Goal: Use online tool/utility: Utilize a website feature to perform a specific function

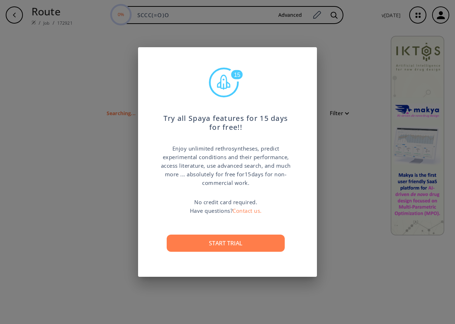
click at [337, 236] on div "15 Try all Spaya features for 15 days for free!! Enjoy unlimited rethrosynthese…" at bounding box center [227, 162] width 455 height 324
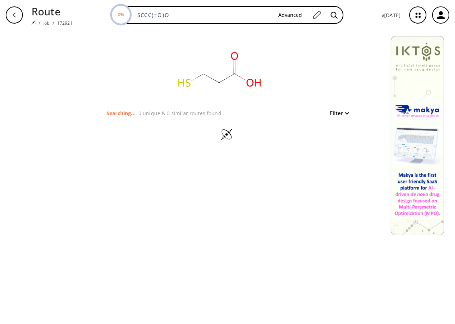
click at [233, 71] on icon at bounding box center [233, 71] width 0 height 7
click at [163, 120] on div at bounding box center [228, 135] width 248 height 36
drag, startPoint x: 158, startPoint y: 105, endPoint x: 166, endPoint y: 111, distance: 9.9
click at [158, 105] on rect at bounding box center [219, 69] width 143 height 79
click at [171, 114] on p "0 unique & 0 similar routes found" at bounding box center [179, 113] width 83 height 8
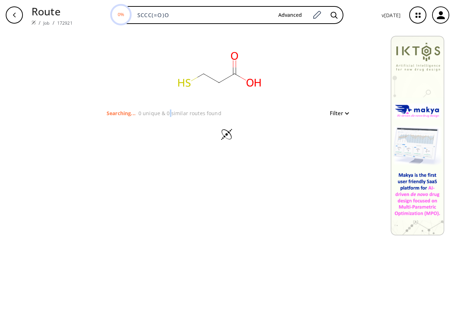
click at [172, 114] on p "0 unique & 0 similar routes found" at bounding box center [179, 113] width 83 height 8
drag, startPoint x: 343, startPoint y: 116, endPoint x: 339, endPoint y: 112, distance: 5.8
click at [339, 112] on div "Filter" at bounding box center [337, 113] width 23 height 9
click at [338, 111] on button "Filter" at bounding box center [337, 113] width 23 height 5
click at [338, 111] on div at bounding box center [227, 162] width 455 height 324
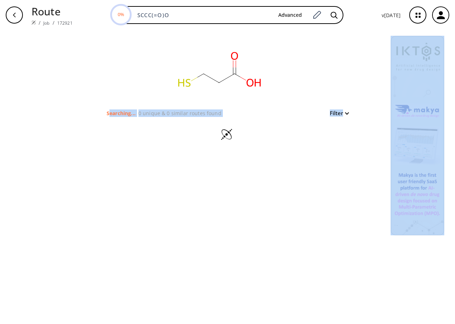
drag, startPoint x: 112, startPoint y: 114, endPoint x: 259, endPoint y: 122, distance: 147.6
click at [259, 122] on div "clear Searching... 0 unique & 0 similar routes found Filter" at bounding box center [227, 91] width 265 height 123
click at [146, 118] on div at bounding box center [228, 135] width 248 height 36
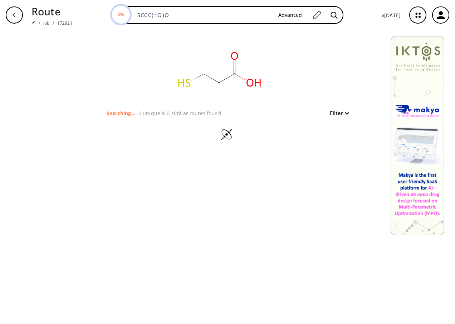
drag, startPoint x: 158, startPoint y: 80, endPoint x: 199, endPoint y: 89, distance: 42.1
click at [183, 87] on rect at bounding box center [219, 69] width 143 height 79
click at [200, 89] on rect at bounding box center [219, 69] width 143 height 79
click at [233, 72] on icon at bounding box center [233, 71] width 0 height 7
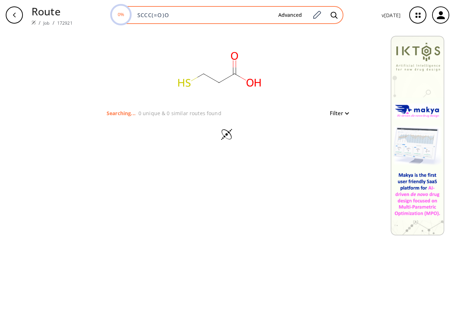
click at [173, 15] on input "SCCC(=O)O" at bounding box center [203, 14] width 140 height 7
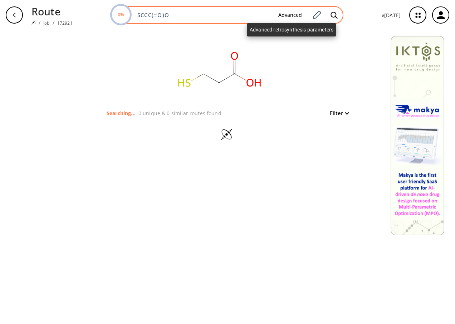
click at [303, 17] on button "Advanced" at bounding box center [290, 15] width 35 height 13
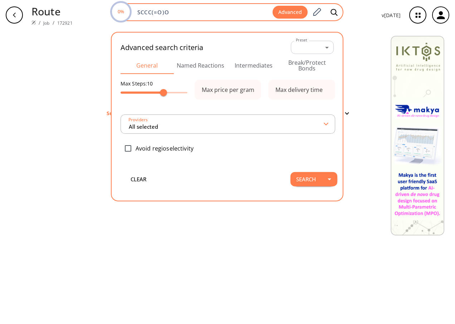
type input "All selected"
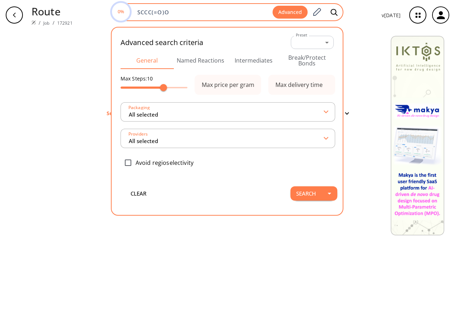
click at [303, 17] on button "Advanced" at bounding box center [290, 12] width 35 height 13
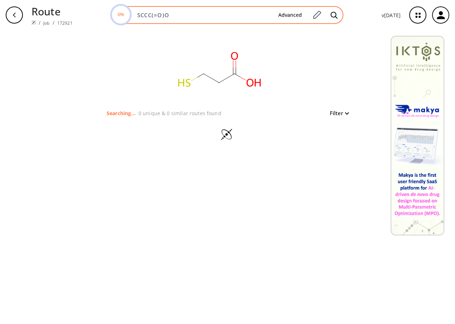
click at [225, 14] on input "SCCC(=O)O" at bounding box center [203, 14] width 140 height 7
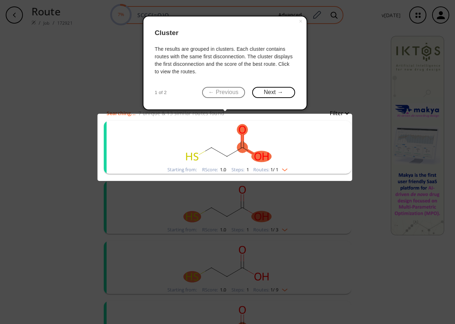
click button "×" at bounding box center [300, 21] width 11 height 10
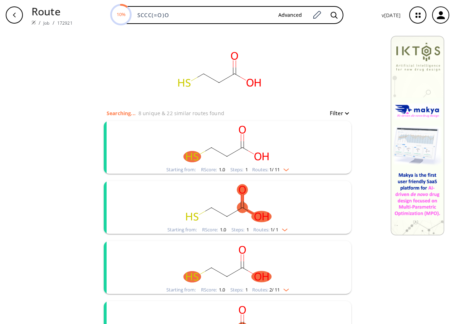
click at [285, 230] on img "clusters" at bounding box center [282, 229] width 9 height 6
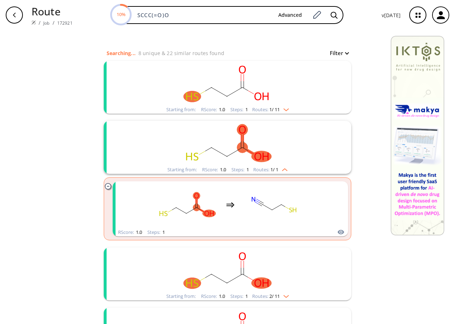
scroll to position [72, 0]
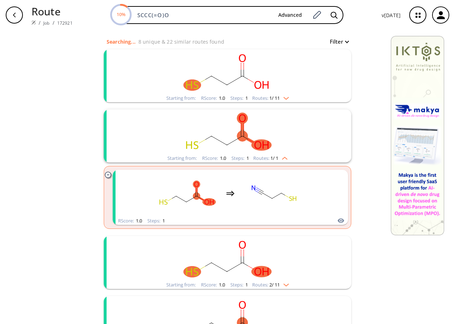
click at [273, 96] on span "1 / 11" at bounding box center [274, 98] width 10 height 5
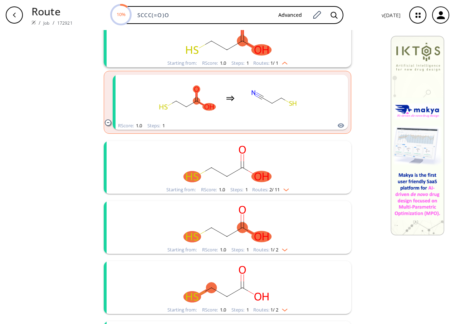
scroll to position [250, 0]
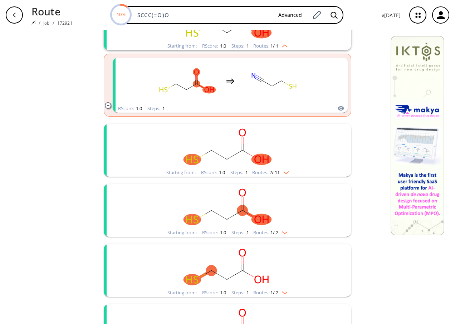
click at [277, 171] on span "2 / 11" at bounding box center [274, 172] width 10 height 5
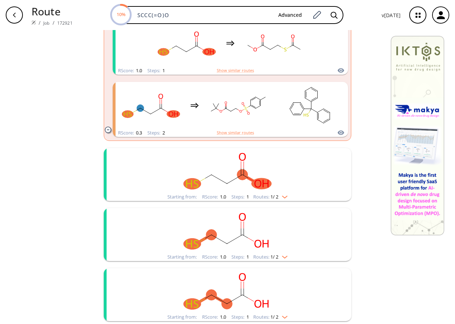
scroll to position [429, 0]
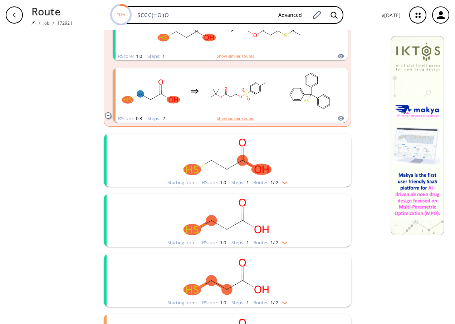
click at [278, 186] on div "Starting from: RScore : 1.0 Steps : 1 Routes: 1 / 2" at bounding box center [227, 182] width 131 height 8
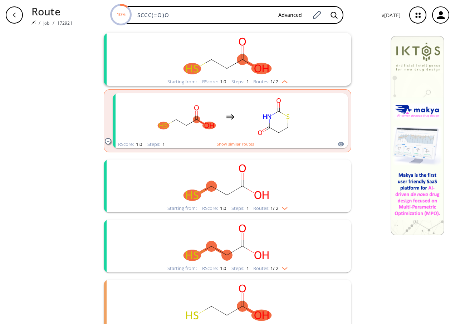
scroll to position [537, 0]
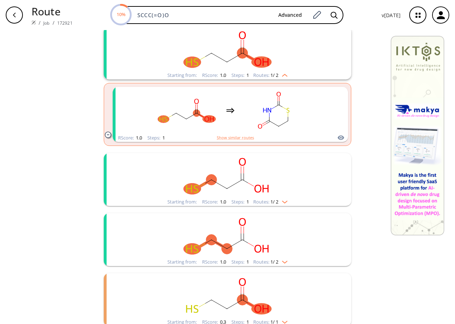
click at [276, 198] on div "Starting from: RScore : 1.0 Steps : 1 Routes: 1 / 2" at bounding box center [227, 202] width 131 height 8
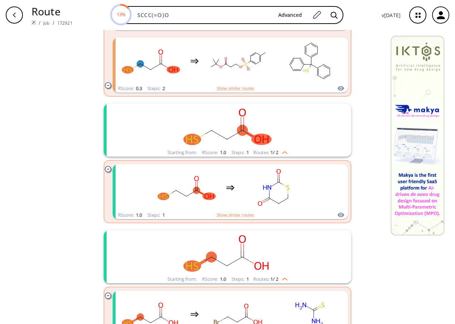
scroll to position [788, 0]
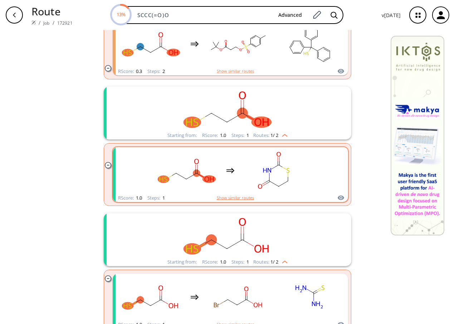
click at [239, 196] on button "Show similar routes" at bounding box center [235, 198] width 37 height 6
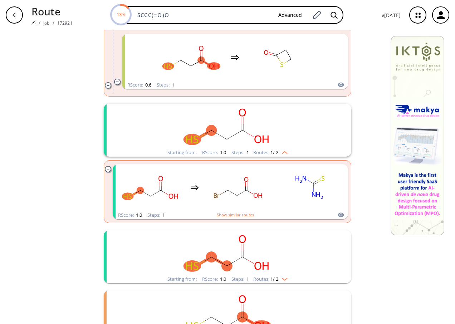
scroll to position [966, 0]
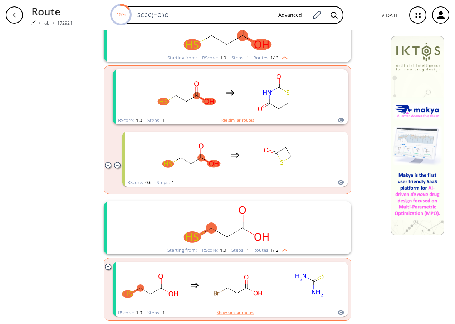
scroll to position [1002, 0]
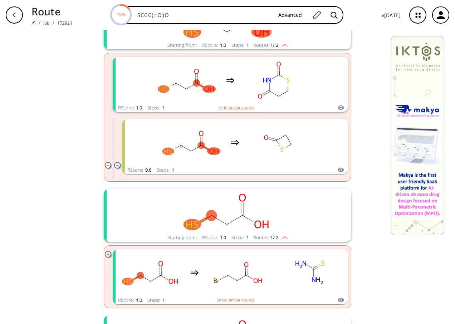
click at [253, 233] on rect "clusters" at bounding box center [227, 211] width 186 height 45
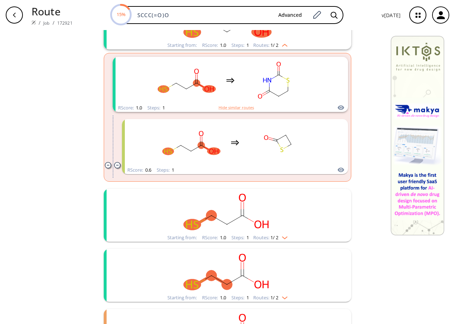
click at [250, 227] on rect "clusters" at bounding box center [227, 211] width 186 height 45
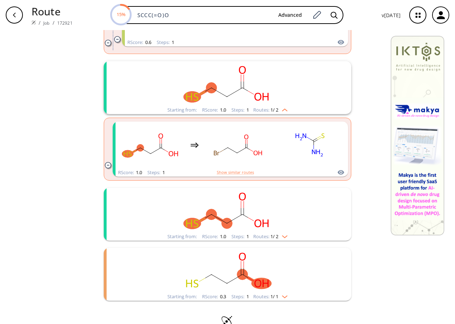
scroll to position [1145, 0]
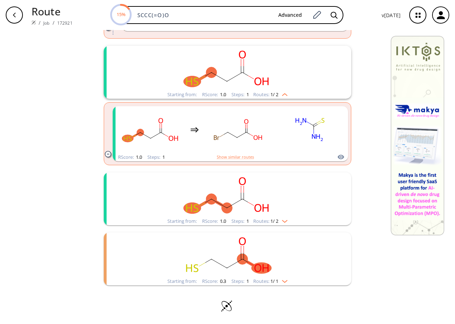
click at [240, 212] on rect "clusters" at bounding box center [227, 194] width 186 height 45
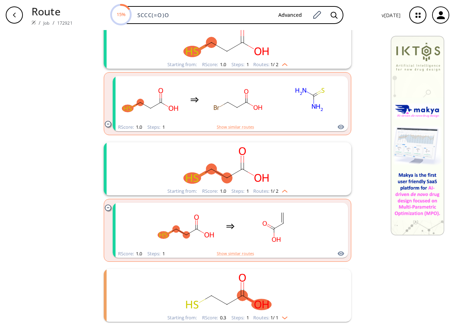
scroll to position [1213, 0]
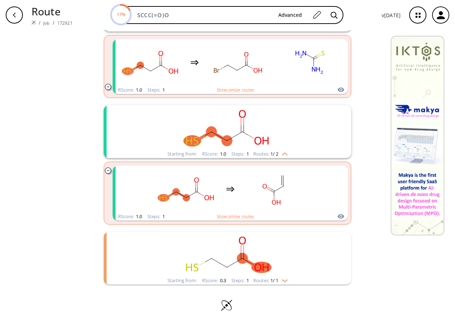
click at [240, 261] on ellipse "clusters" at bounding box center [242, 258] width 11 height 11
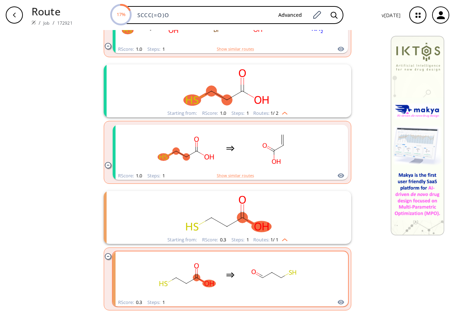
scroll to position [1279, 0]
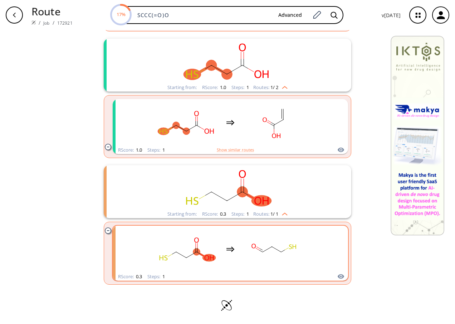
click at [232, 245] on icon "clusters" at bounding box center [230, 249] width 9 height 9
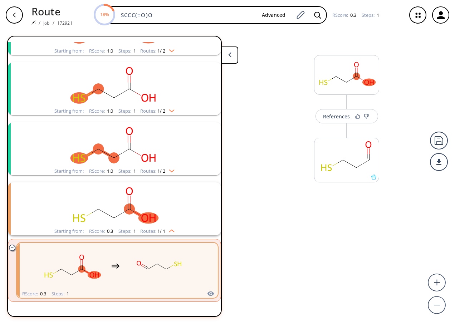
scroll to position [276, 0]
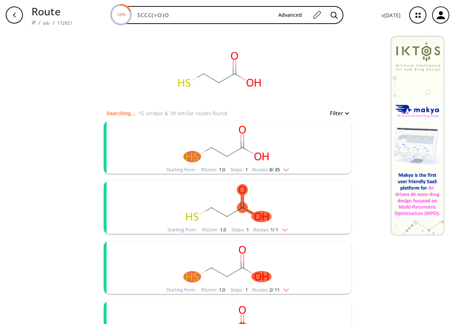
click at [271, 163] on rect "clusters" at bounding box center [227, 143] width 186 height 45
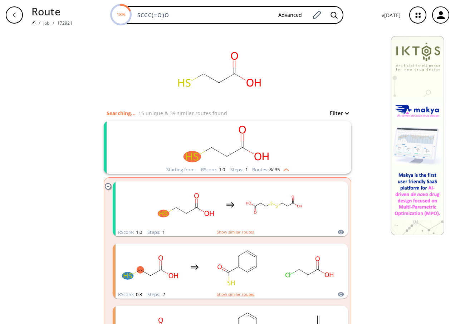
click at [271, 163] on rect "clusters" at bounding box center [227, 143] width 186 height 45
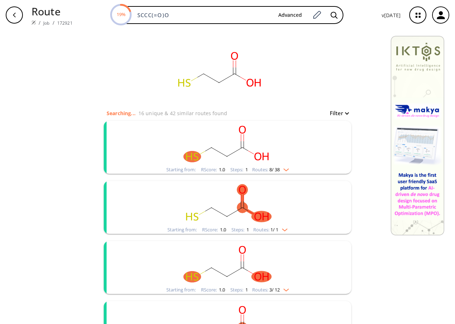
click at [276, 229] on span "1 / 1" at bounding box center [274, 229] width 8 height 5
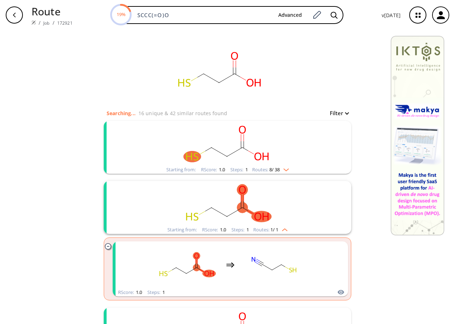
click at [276, 229] on span "1 / 1" at bounding box center [274, 229] width 8 height 5
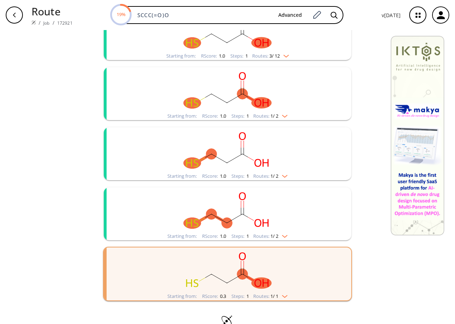
scroll to position [250, 0]
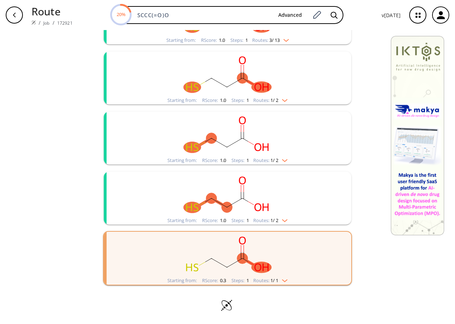
click at [226, 305] on icon at bounding box center [227, 306] width 25 height 14
click at [261, 280] on div "Routes: 1 / 1" at bounding box center [270, 280] width 34 height 5
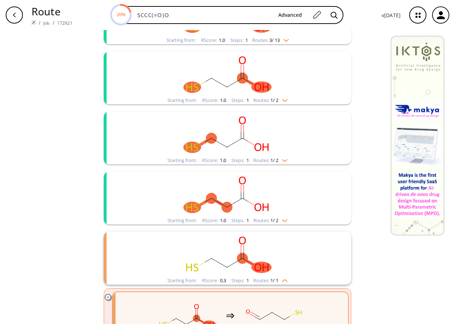
click at [261, 280] on div "Routes: 1 / 1" at bounding box center [270, 280] width 34 height 5
